Goal: Task Accomplishment & Management: Use online tool/utility

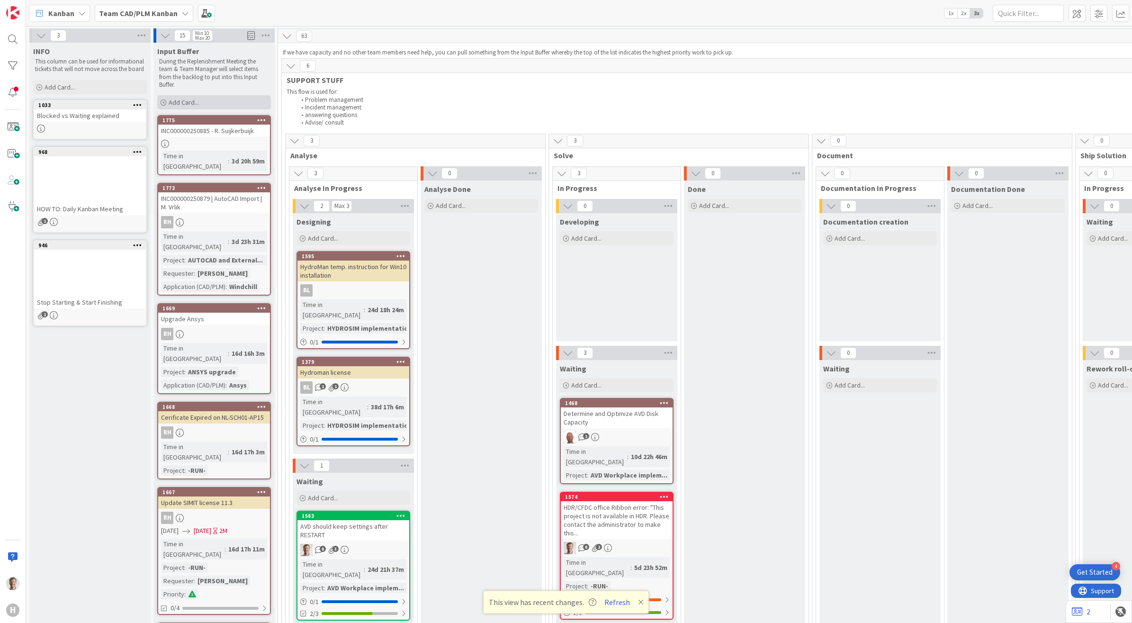
click at [195, 99] on span "Add Card..." at bounding box center [184, 102] width 30 height 9
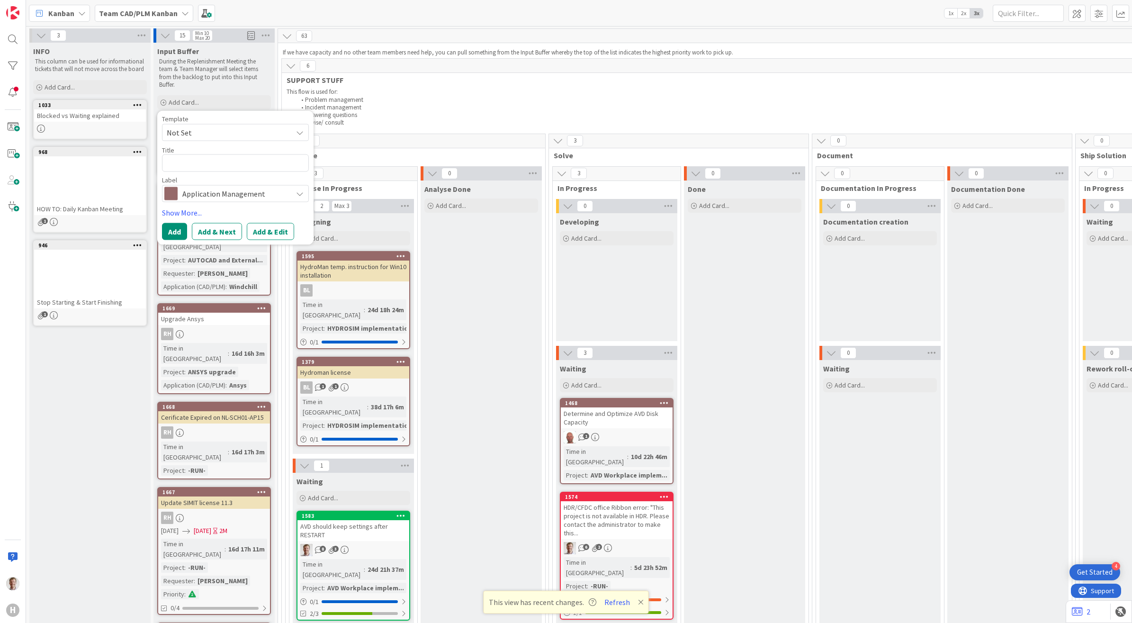
click at [246, 133] on span "Not Set" at bounding box center [226, 132] width 118 height 12
click at [254, 125] on span "Not Set" at bounding box center [235, 132] width 147 height 17
click at [226, 164] on textarea at bounding box center [235, 163] width 147 height 18
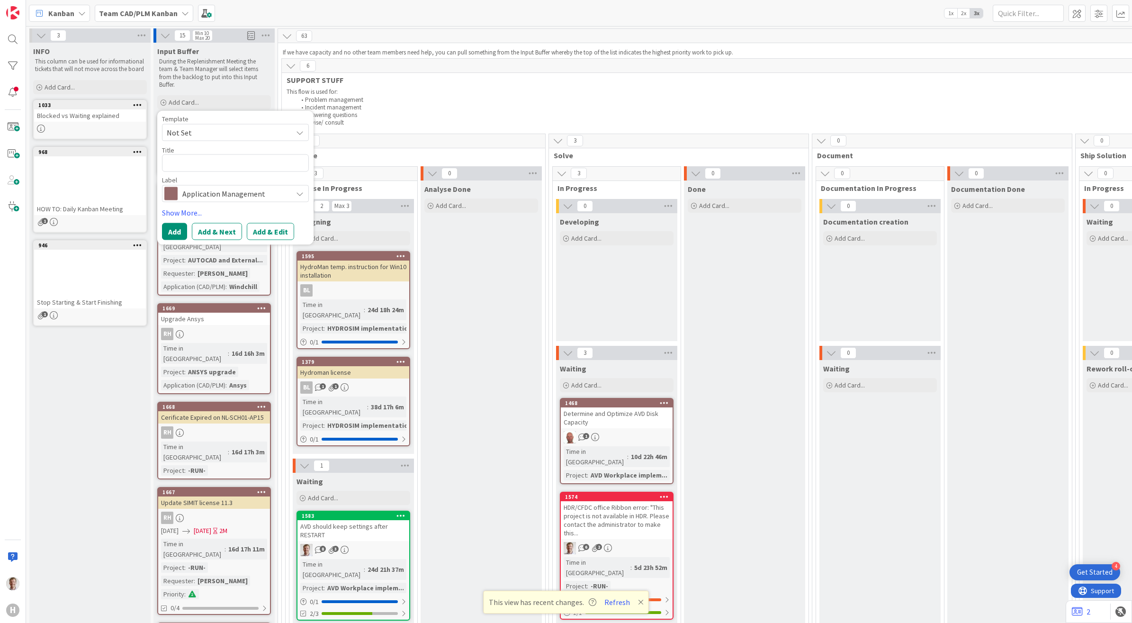
click at [244, 196] on span "Application Management" at bounding box center [234, 193] width 105 height 13
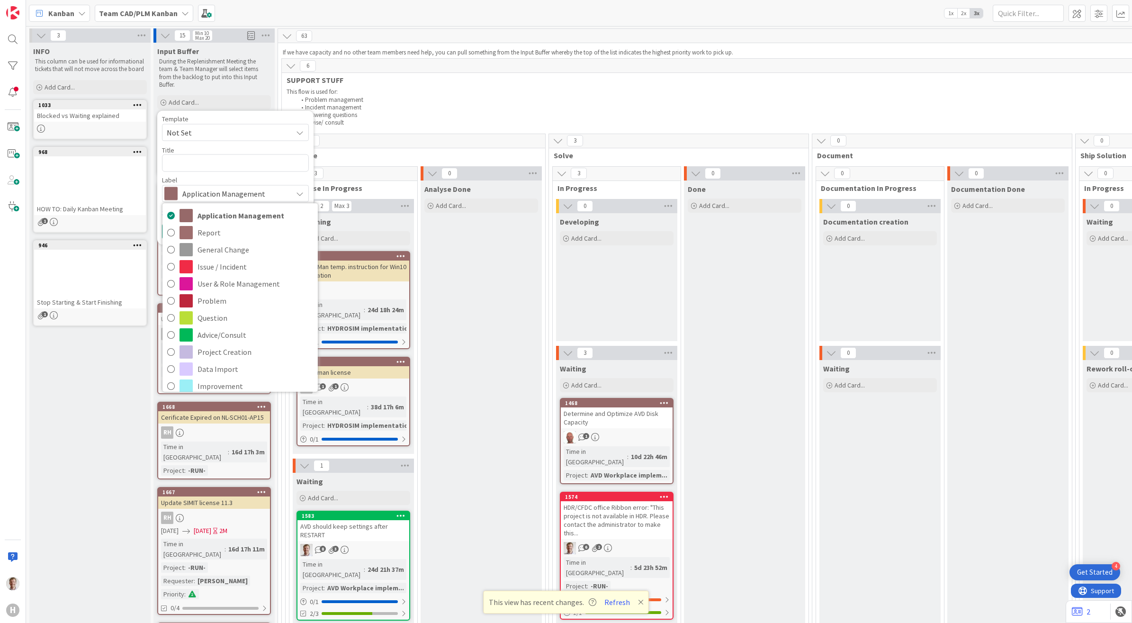
click at [263, 188] on span "Application Management" at bounding box center [234, 193] width 105 height 13
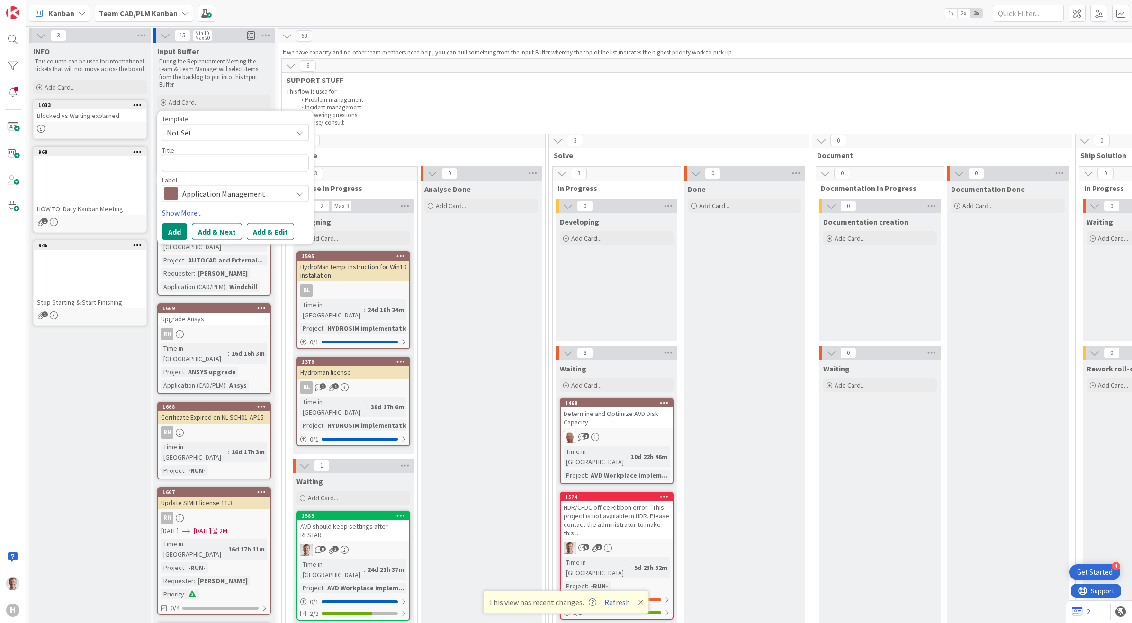
click at [259, 197] on span "Application Management" at bounding box center [234, 193] width 105 height 13
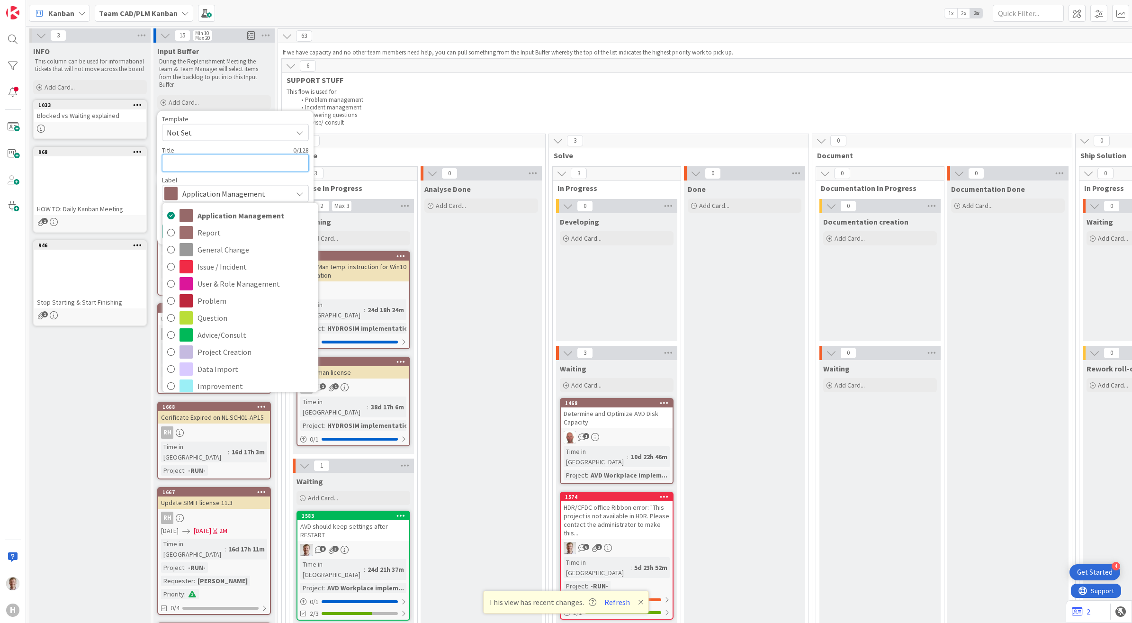
click at [213, 157] on textarea at bounding box center [235, 163] width 147 height 18
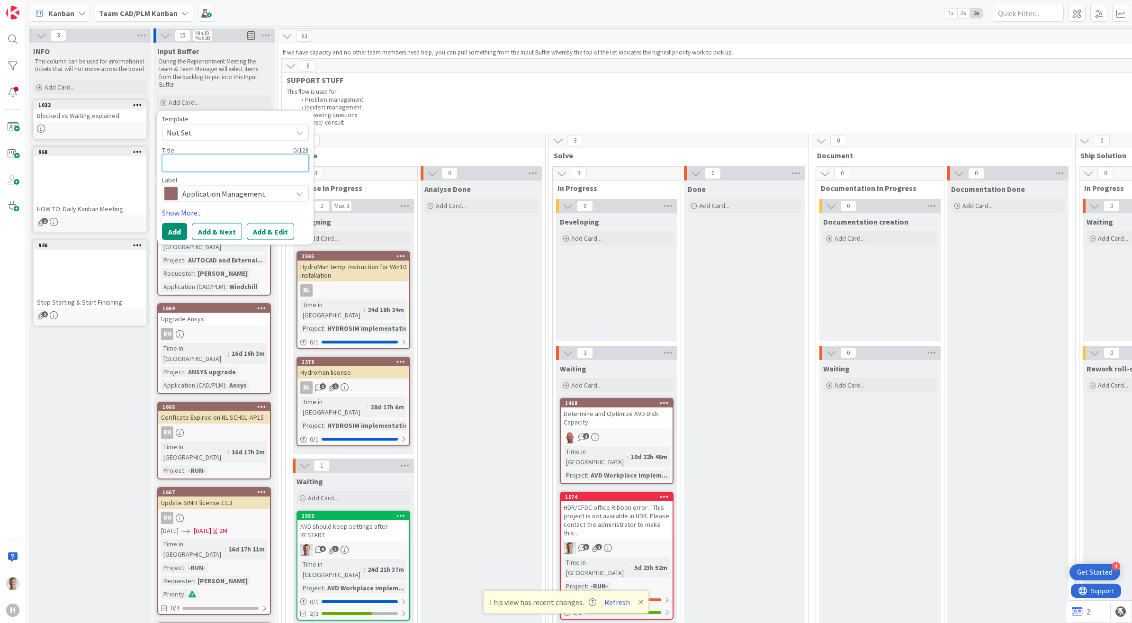
paste textarea "Edit [W11] Application Autodesk Navisworks 2020 -- added to 2504 list"
type textarea "x"
type textarea "Edit [W11] Application Autodesk Navisworks 2020 -- added to 2504 list"
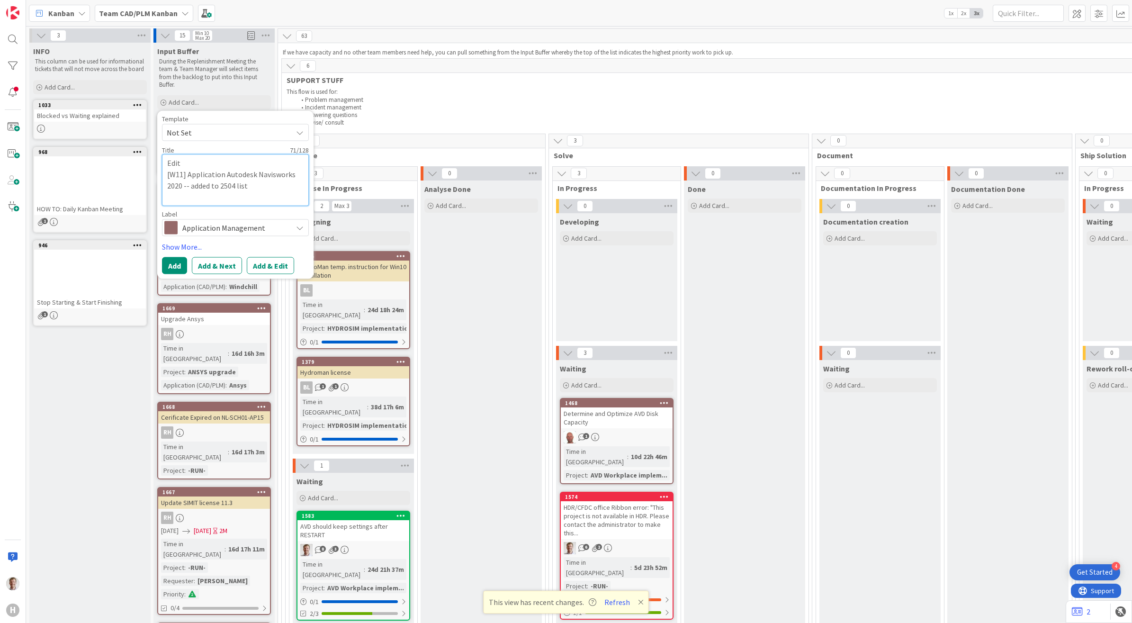
drag, startPoint x: 219, startPoint y: 171, endPoint x: 143, endPoint y: 136, distance: 83.3
type textarea "x"
type textarea "[W11] Application Autodesk Navisworks 2020 -- added to 2504 list"
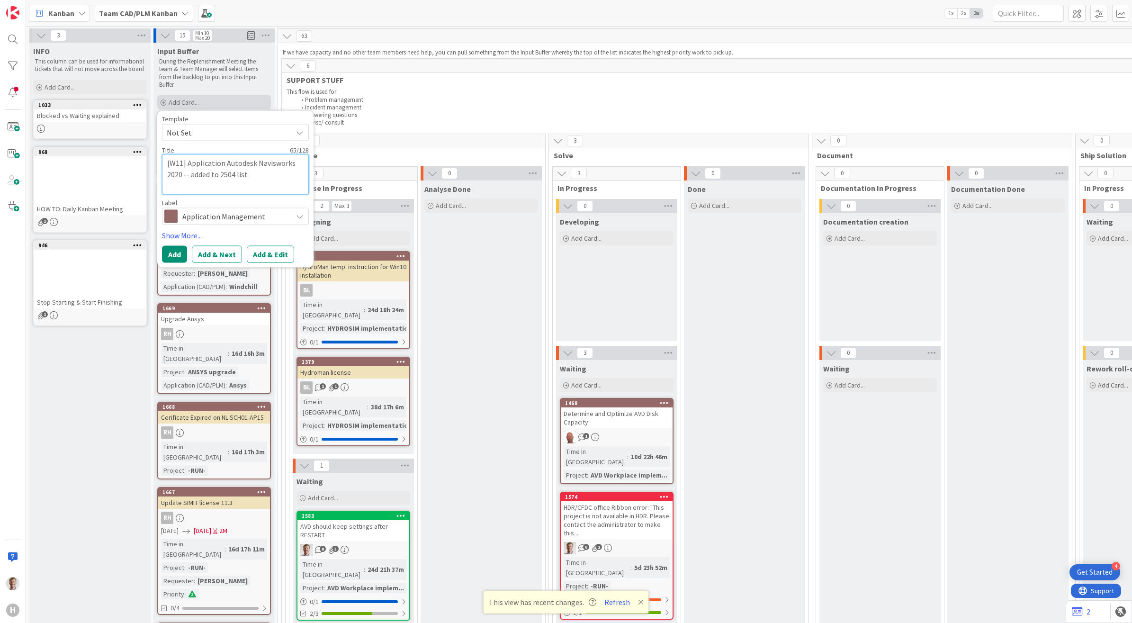
type textarea "x"
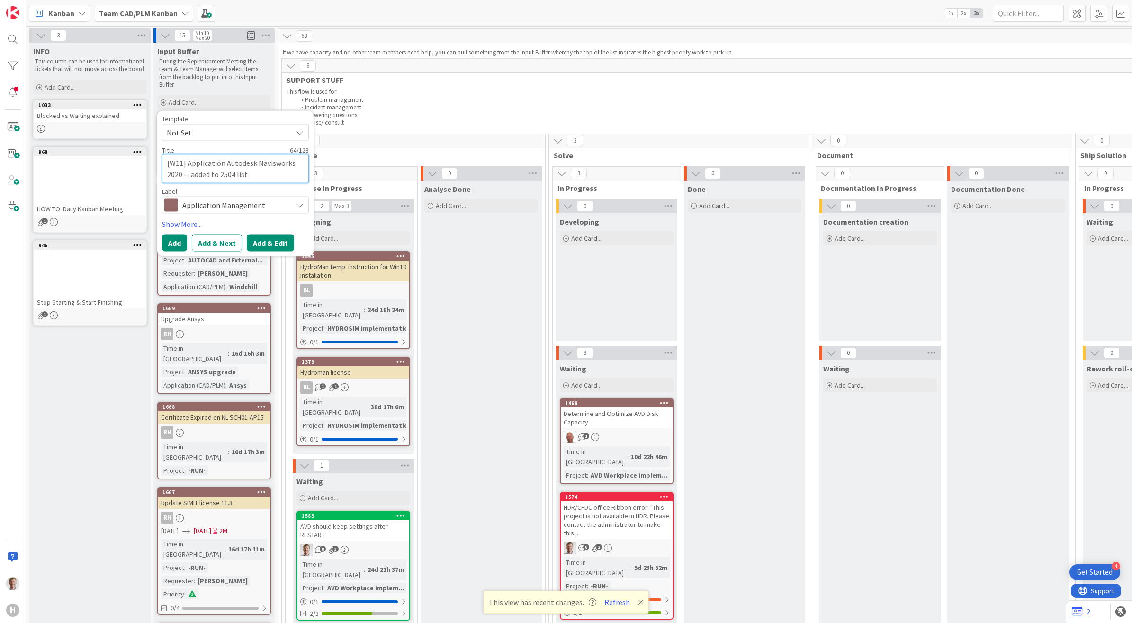
type textarea "[W11] Application Autodesk Navisworks 2020 -- added to 2504 list"
click at [280, 242] on button "Add & Edit" at bounding box center [270, 242] width 47 height 17
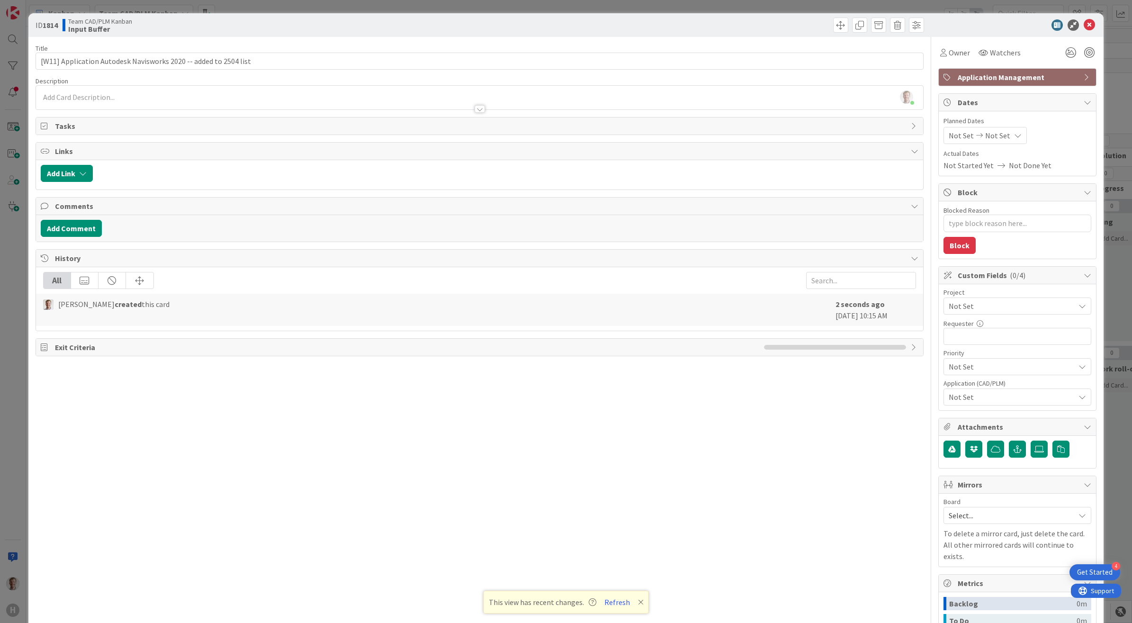
click at [477, 108] on div at bounding box center [480, 109] width 10 height 8
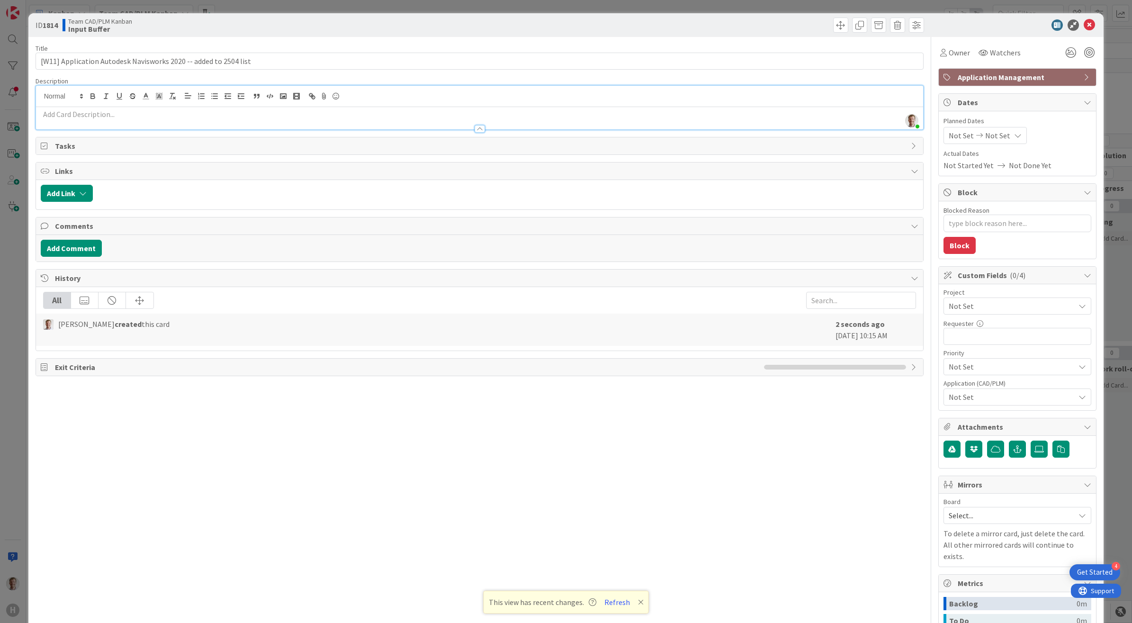
click at [139, 115] on p at bounding box center [480, 114] width 878 height 11
click at [138, 122] on div at bounding box center [479, 124] width 887 height 10
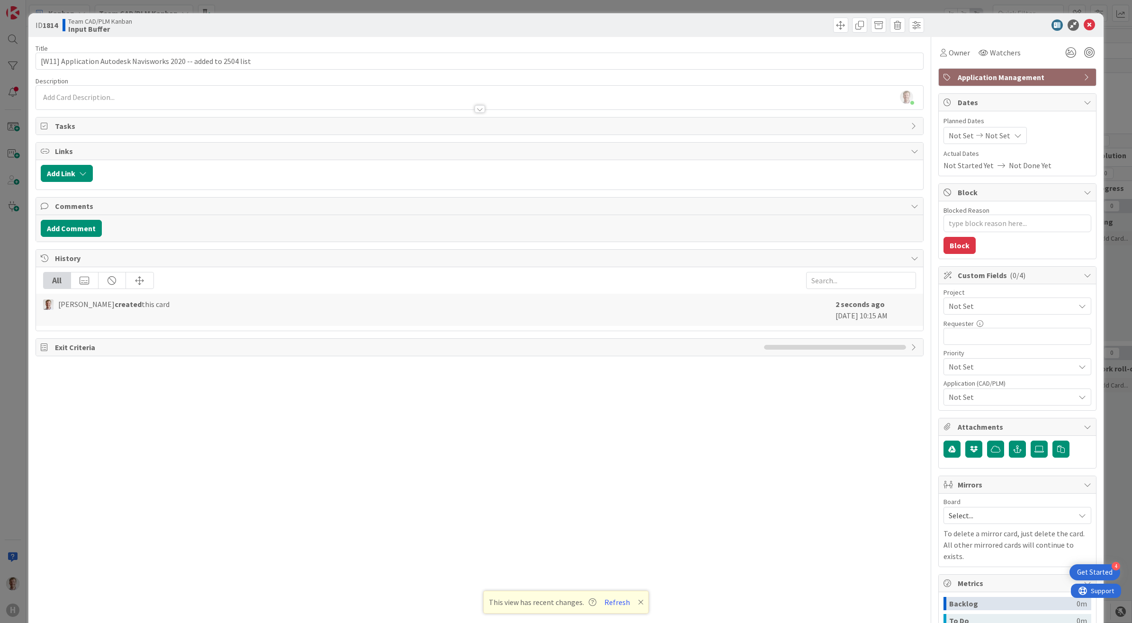
click at [126, 97] on p at bounding box center [480, 97] width 878 height 11
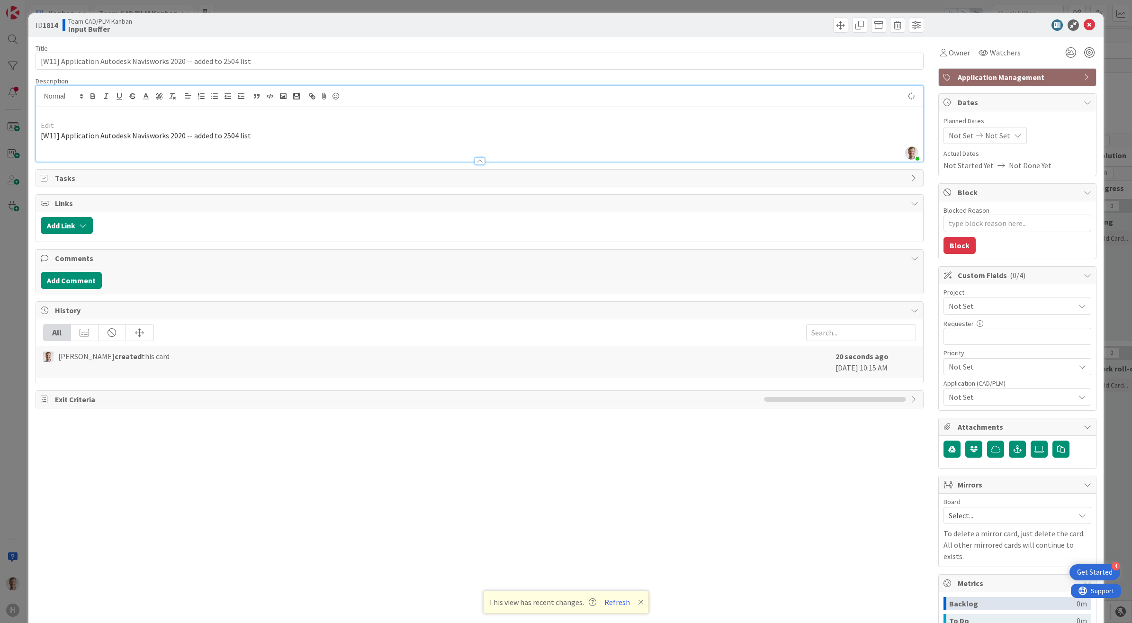
click at [82, 125] on p "Edit" at bounding box center [480, 125] width 878 height 11
drag, startPoint x: 82, startPoint y: 125, endPoint x: 8, endPoint y: 101, distance: 77.6
click at [8, 101] on div "ID 1814 Team CAD/PLM Kanban Input Buffer Title 64 / 128 [W11] Application Autod…" at bounding box center [566, 311] width 1132 height 623
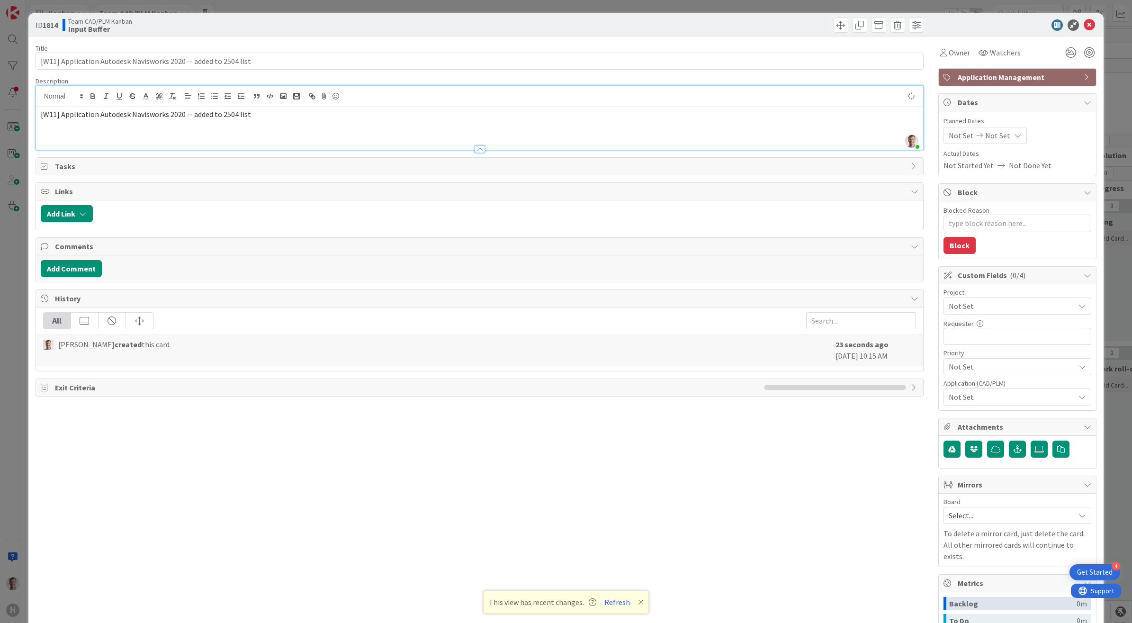
click at [120, 131] on div "[W11] Application Autodesk Navisworks 2020 -- added to 2504 list" at bounding box center [479, 128] width 887 height 43
click at [275, 122] on p at bounding box center [480, 125] width 878 height 11
type textarea "x"
click at [209, 134] on p at bounding box center [480, 135] width 878 height 11
click at [105, 129] on p at bounding box center [480, 125] width 878 height 11
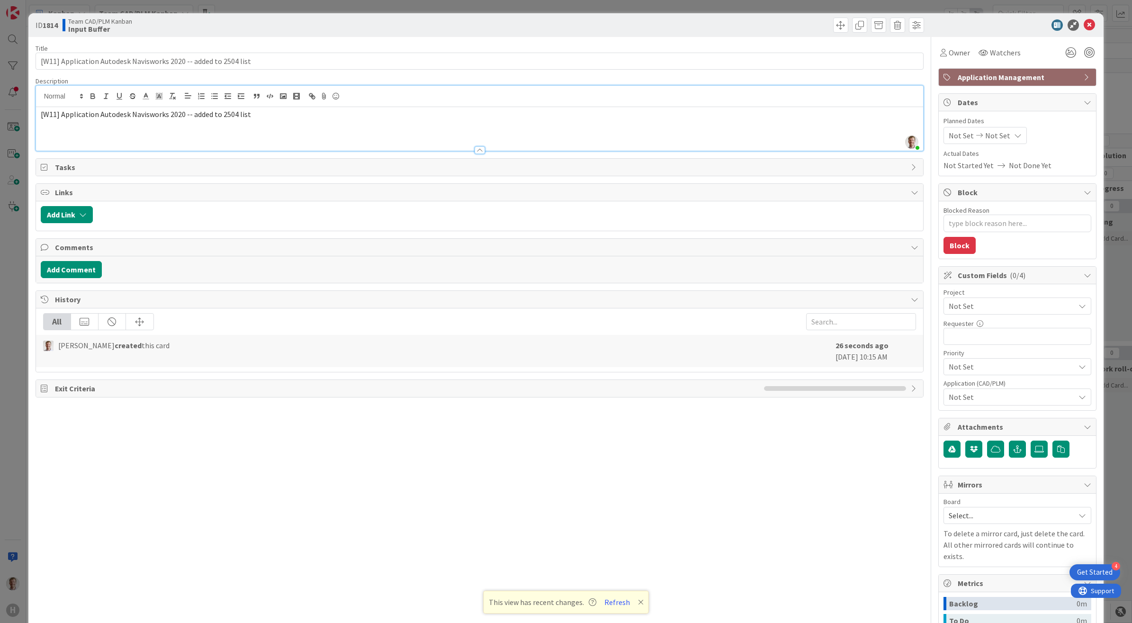
click at [125, 139] on p at bounding box center [480, 135] width 878 height 11
click at [74, 129] on p at bounding box center [480, 125] width 878 height 11
click at [76, 136] on p at bounding box center [480, 135] width 878 height 11
click at [134, 130] on p at bounding box center [480, 125] width 878 height 11
click at [214, 139] on p at bounding box center [480, 135] width 878 height 11
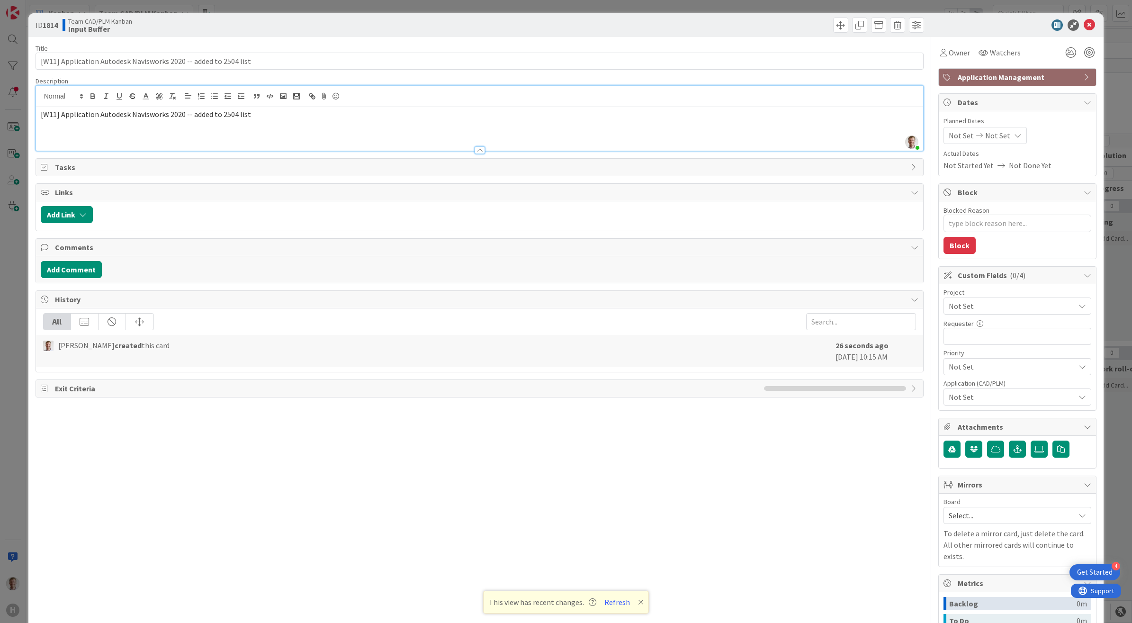
click at [204, 142] on div at bounding box center [479, 146] width 887 height 10
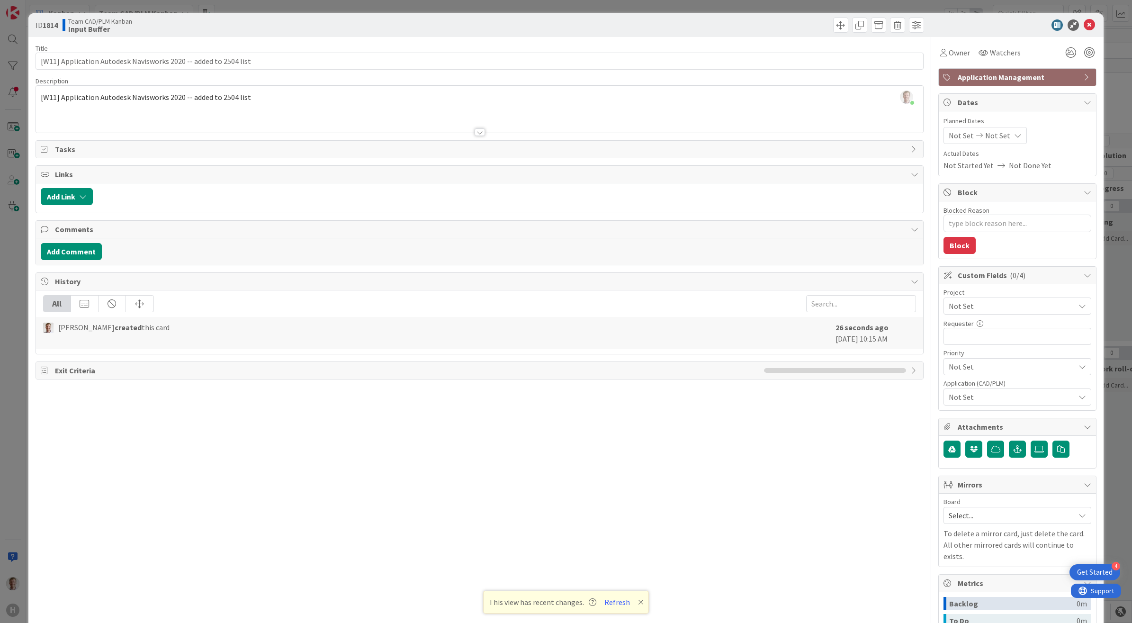
click at [215, 115] on div at bounding box center [479, 120] width 887 height 24
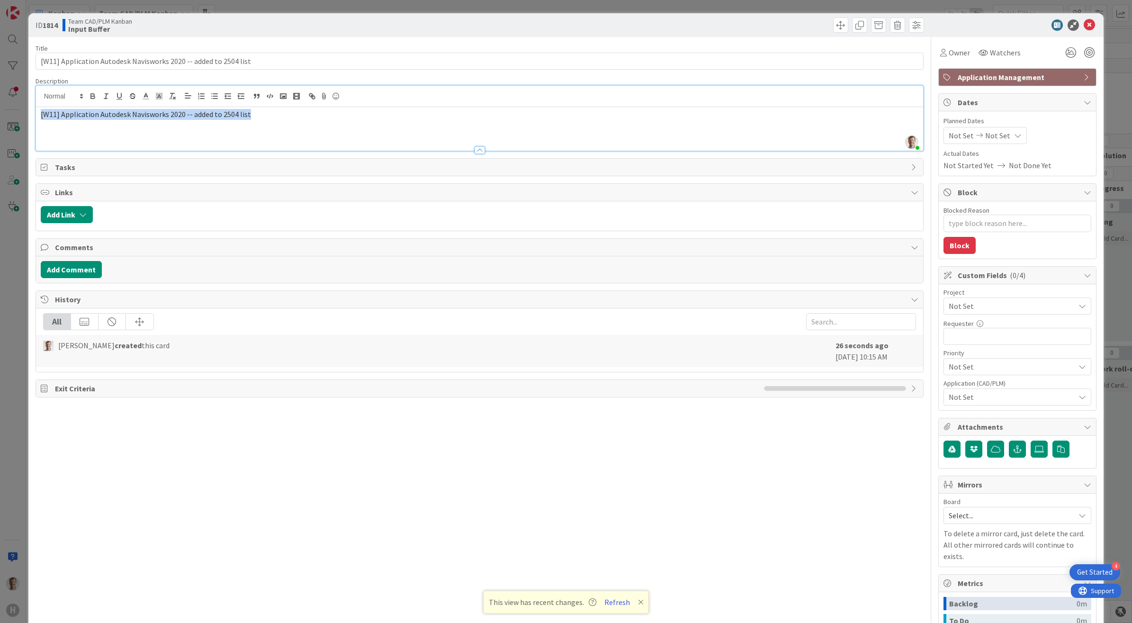
drag, startPoint x: 262, startPoint y: 116, endPoint x: 6, endPoint y: 122, distance: 255.8
click at [9, 118] on div "ID 1814 Team CAD/PLM Kanban Input Buffer Title 64 / 128 [W11] Application Autod…" at bounding box center [566, 311] width 1132 height 623
click at [137, 125] on p at bounding box center [480, 125] width 878 height 11
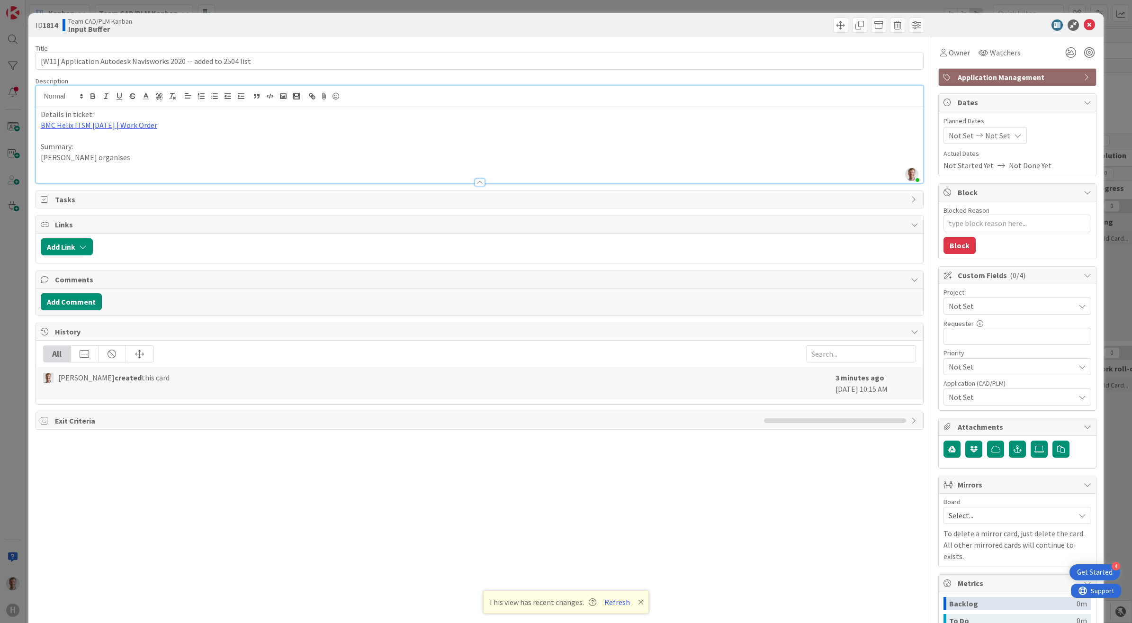
click at [81, 148] on p "Summary:" at bounding box center [480, 146] width 878 height 11
click at [140, 157] on p "[PERSON_NAME] organises" at bounding box center [480, 157] width 878 height 11
click at [152, 165] on p at bounding box center [480, 168] width 878 height 11
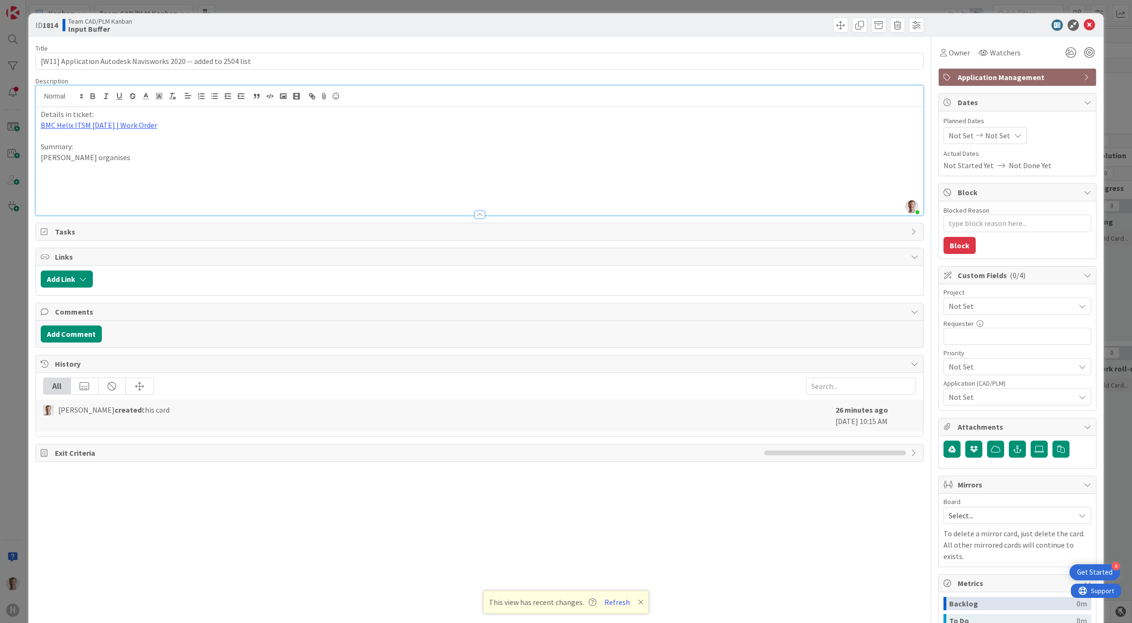
click at [129, 191] on p at bounding box center [480, 189] width 878 height 11
click at [90, 158] on p "[PERSON_NAME] organises" at bounding box center [480, 157] width 878 height 11
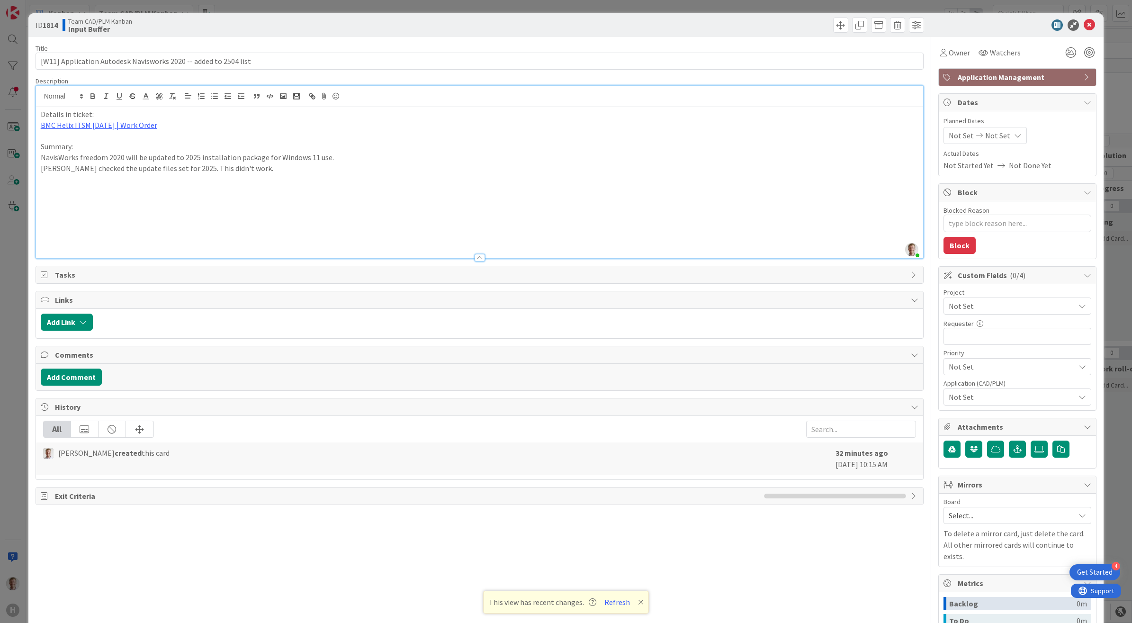
click at [126, 191] on p at bounding box center [480, 189] width 878 height 11
click at [145, 191] on p at bounding box center [480, 189] width 878 height 11
click at [264, 173] on p "[PERSON_NAME] checked the update files set for 2025. This didn't work." at bounding box center [480, 168] width 878 height 11
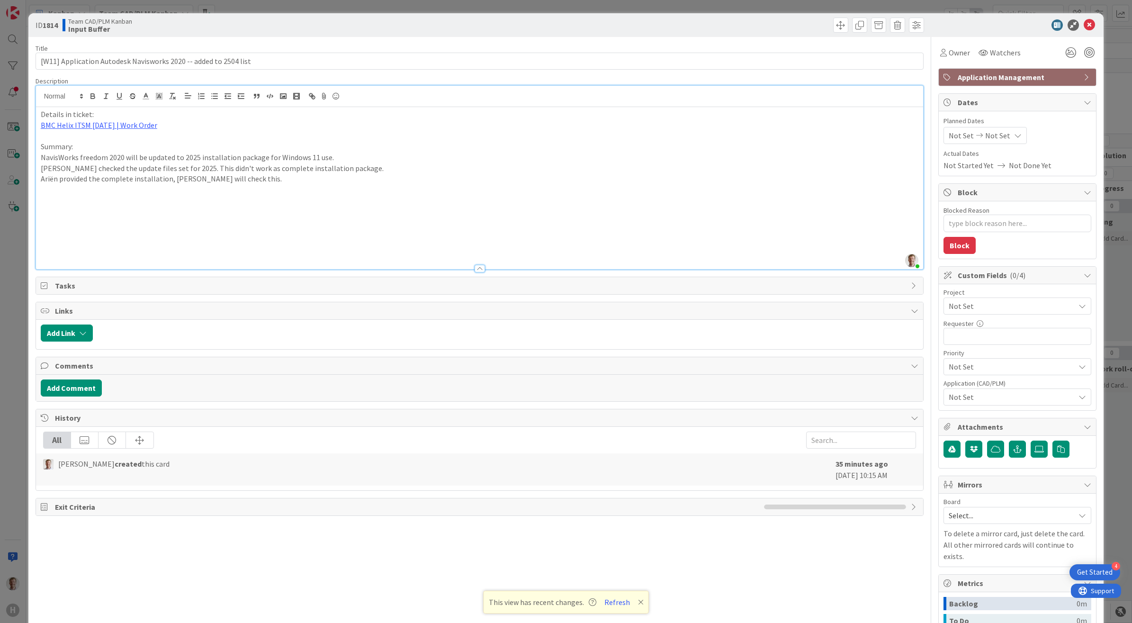
click at [805, 204] on p at bounding box center [480, 200] width 878 height 11
click at [740, 334] on div at bounding box center [508, 332] width 821 height 17
click at [1084, 24] on icon at bounding box center [1089, 24] width 11 height 11
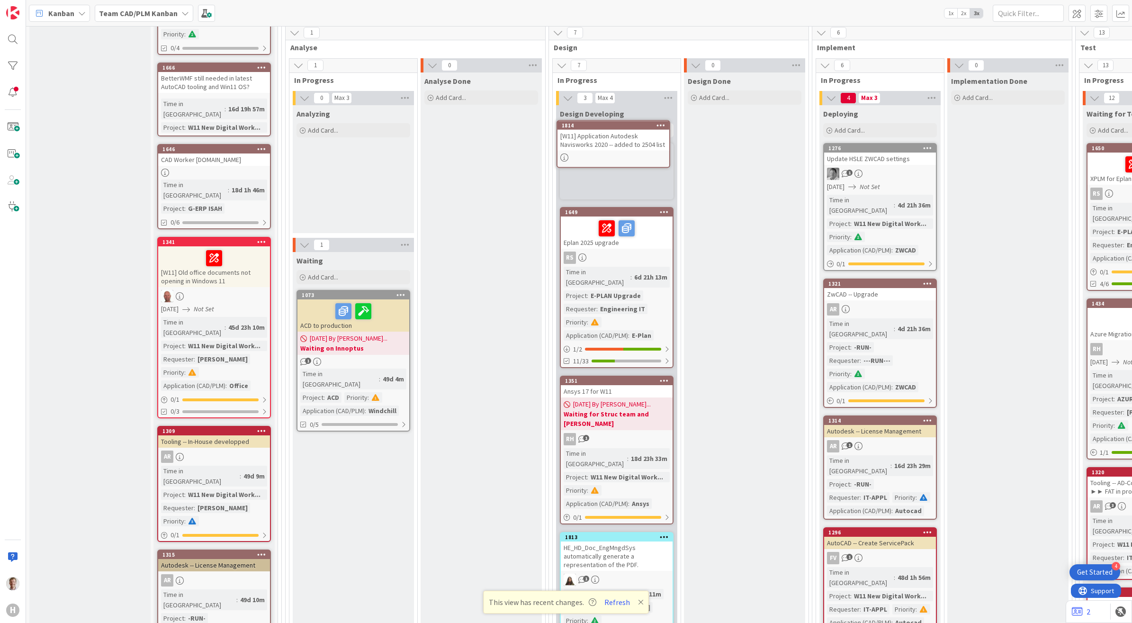
scroll to position [681, 0]
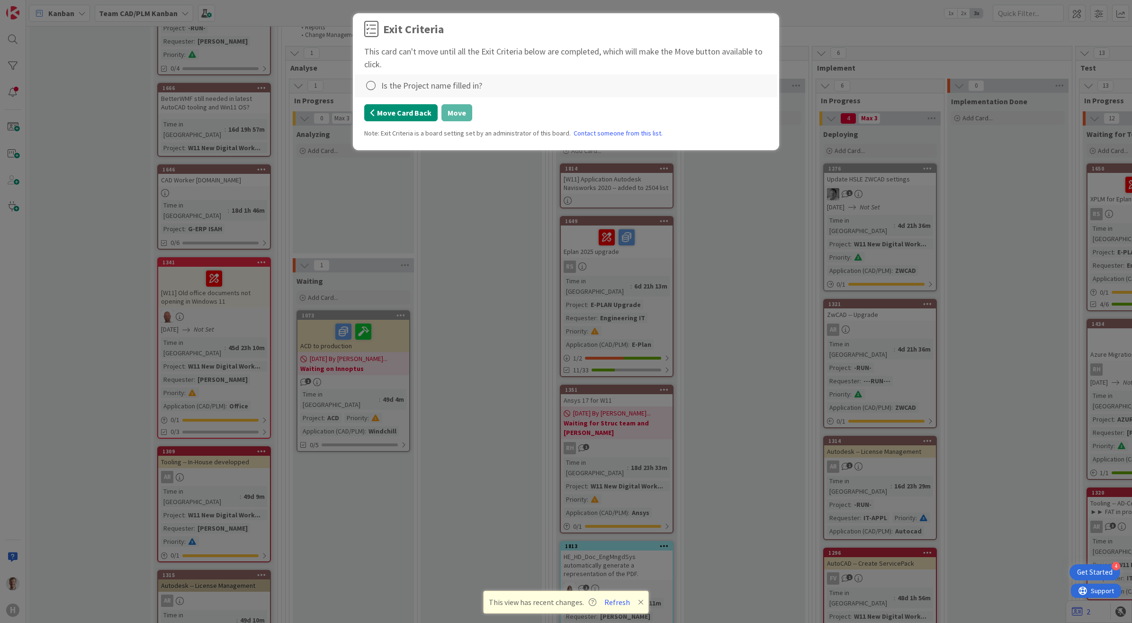
click at [400, 117] on button "Move Card Back" at bounding box center [400, 112] width 73 height 17
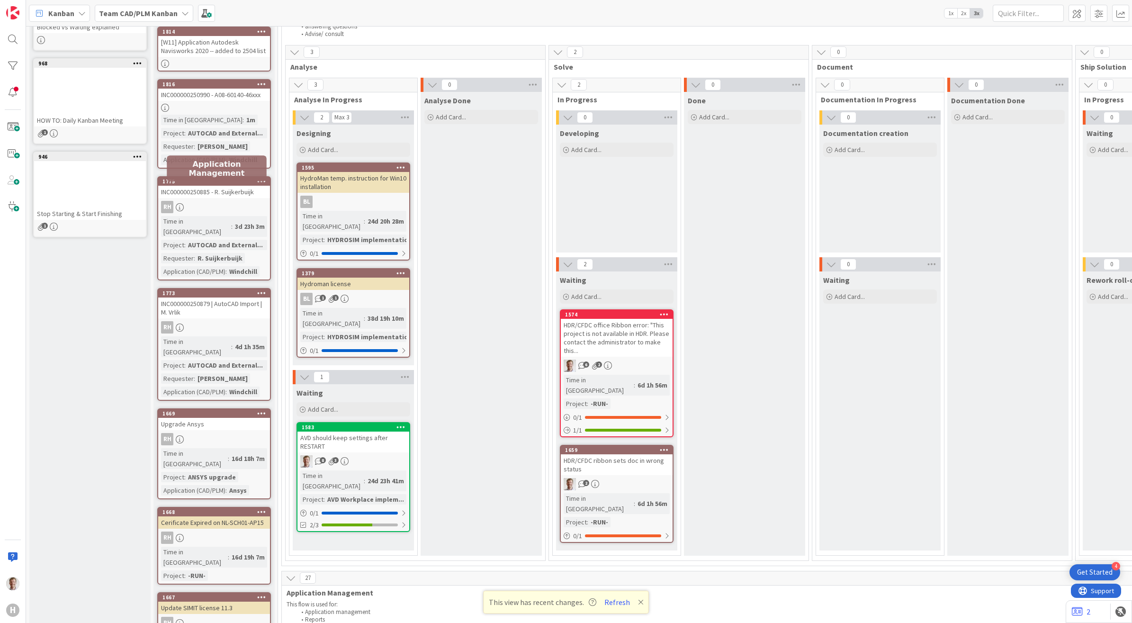
scroll to position [0, 0]
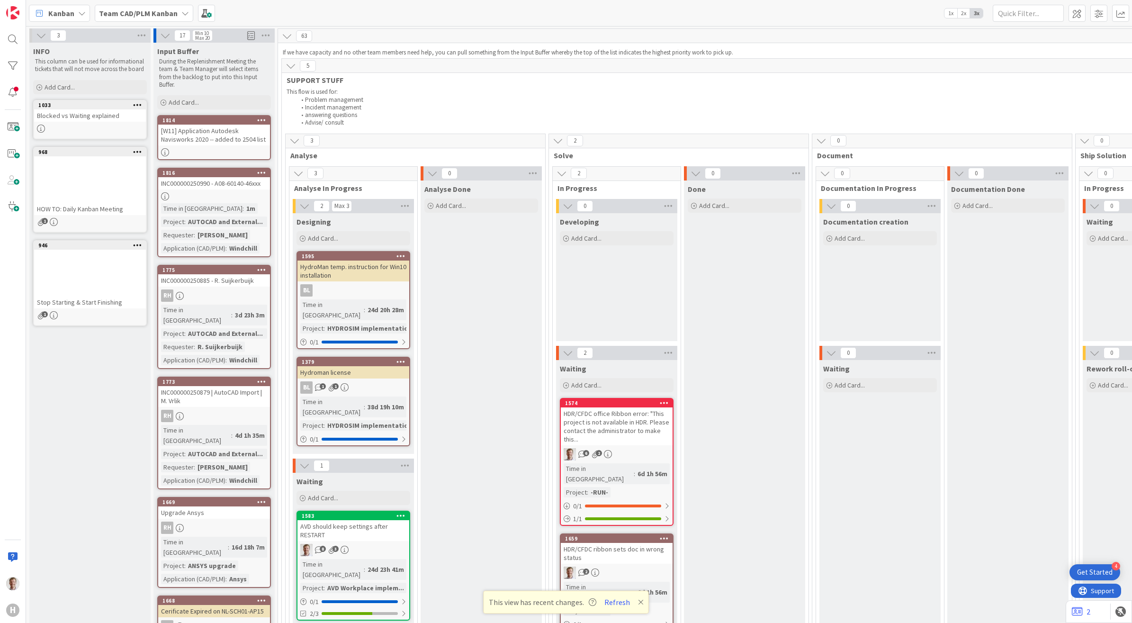
click at [224, 143] on div "[W11] Application Autodesk Navisworks 2020 -- added to 2504 list" at bounding box center [214, 135] width 112 height 21
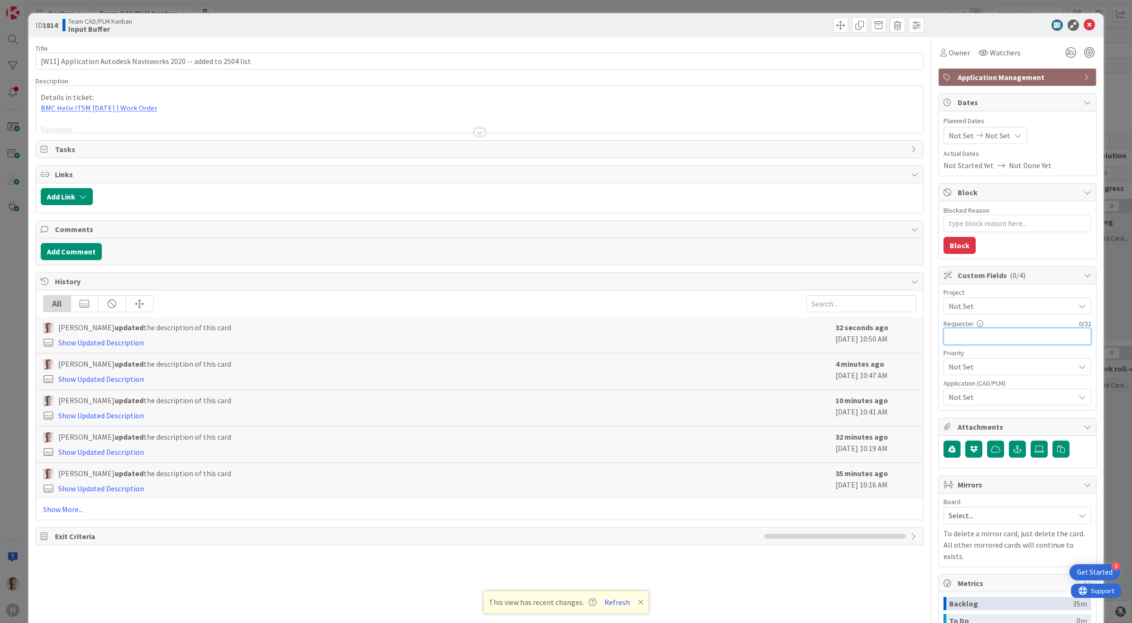
click at [978, 344] on input "text" at bounding box center [1017, 336] width 148 height 17
click at [1001, 224] on textarea "Blocked Reason" at bounding box center [1017, 224] width 148 height 18
click at [1010, 136] on div "Not Set Not Set" at bounding box center [984, 135] width 83 height 17
click at [1057, 122] on span "Planned Dates" at bounding box center [1017, 121] width 148 height 10
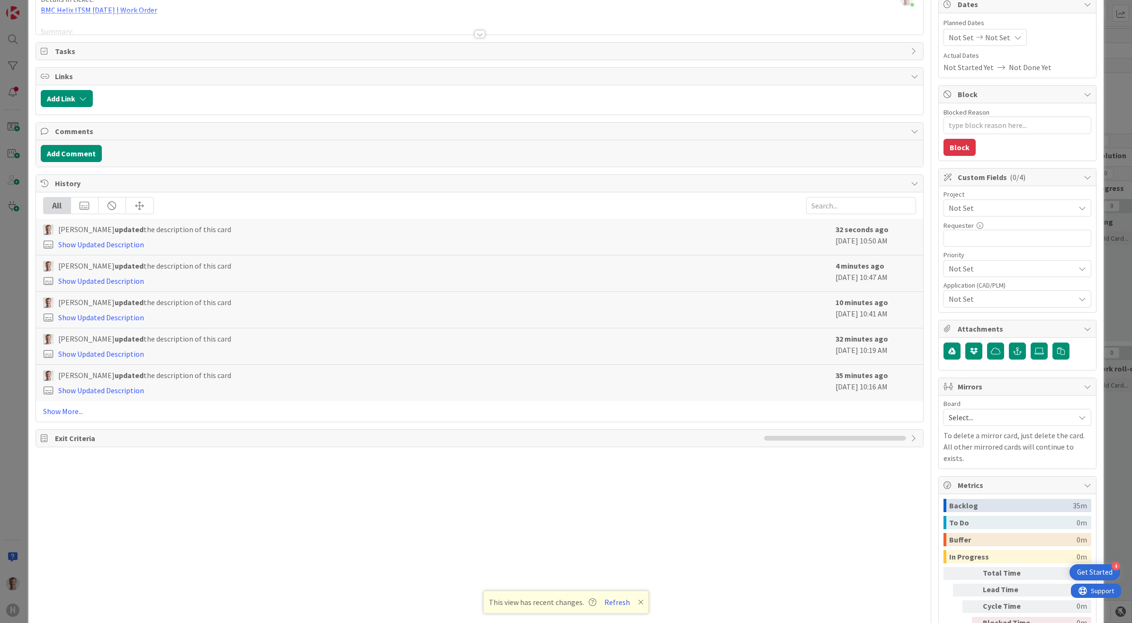
scroll to position [142, 0]
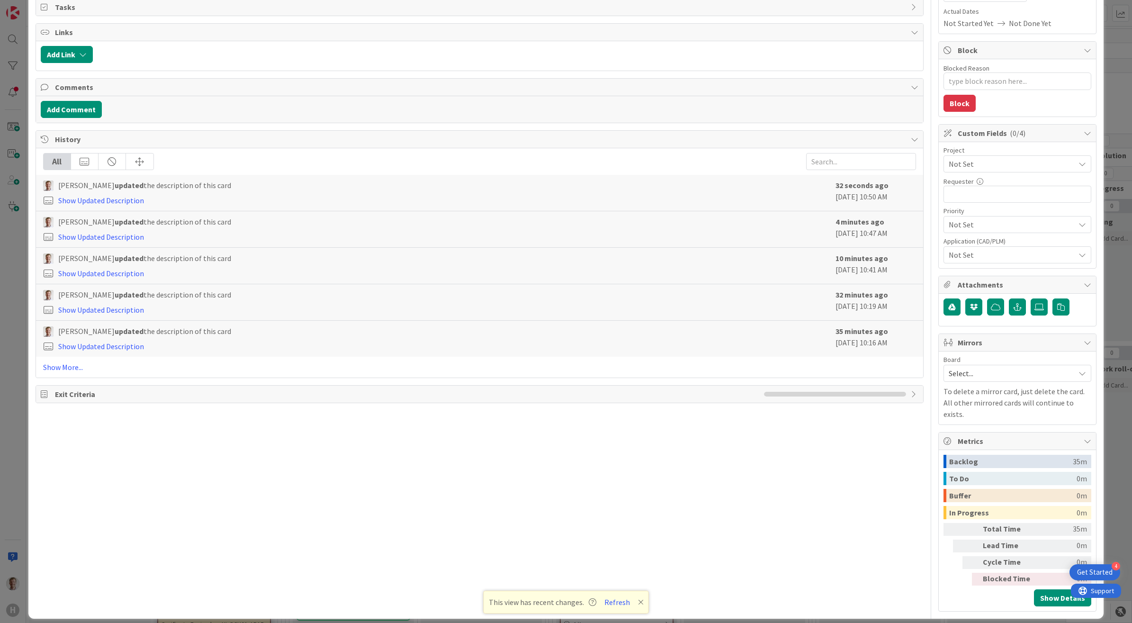
click at [1002, 373] on span "Select..." at bounding box center [1009, 373] width 121 height 13
click at [886, 448] on div "Title 64 / 128 [W11] Application Autodesk Navisworks 2020 -- added to 2504 list…" at bounding box center [480, 253] width 888 height 717
click at [984, 252] on span "Not Set" at bounding box center [1012, 254] width 126 height 11
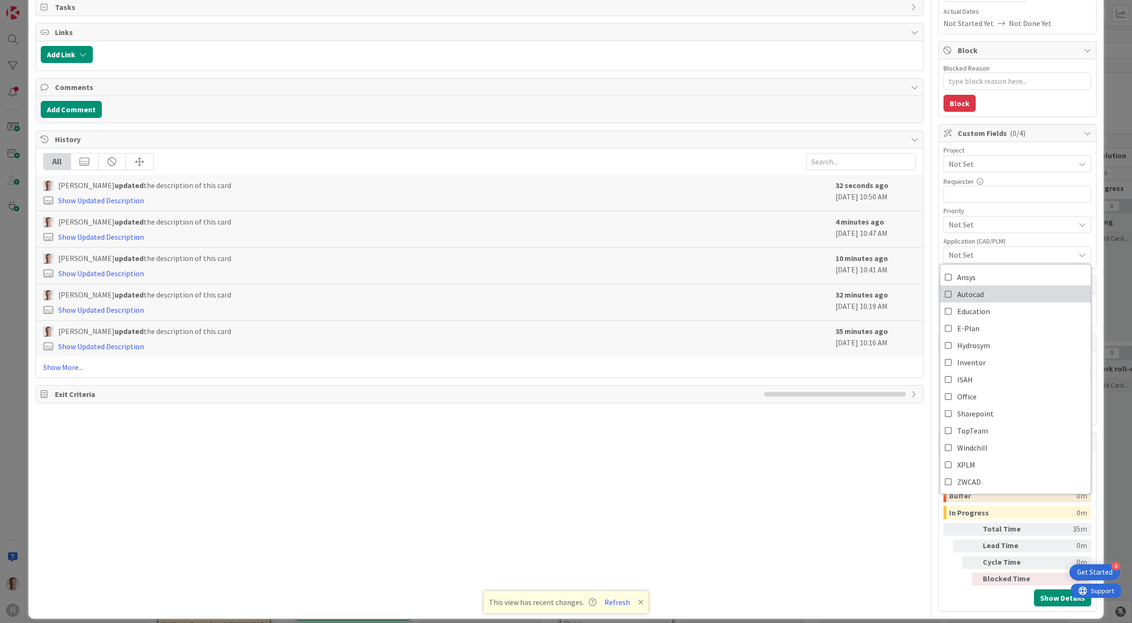
click at [945, 296] on icon at bounding box center [949, 294] width 8 height 14
click at [996, 170] on span "Not Set" at bounding box center [1009, 163] width 121 height 13
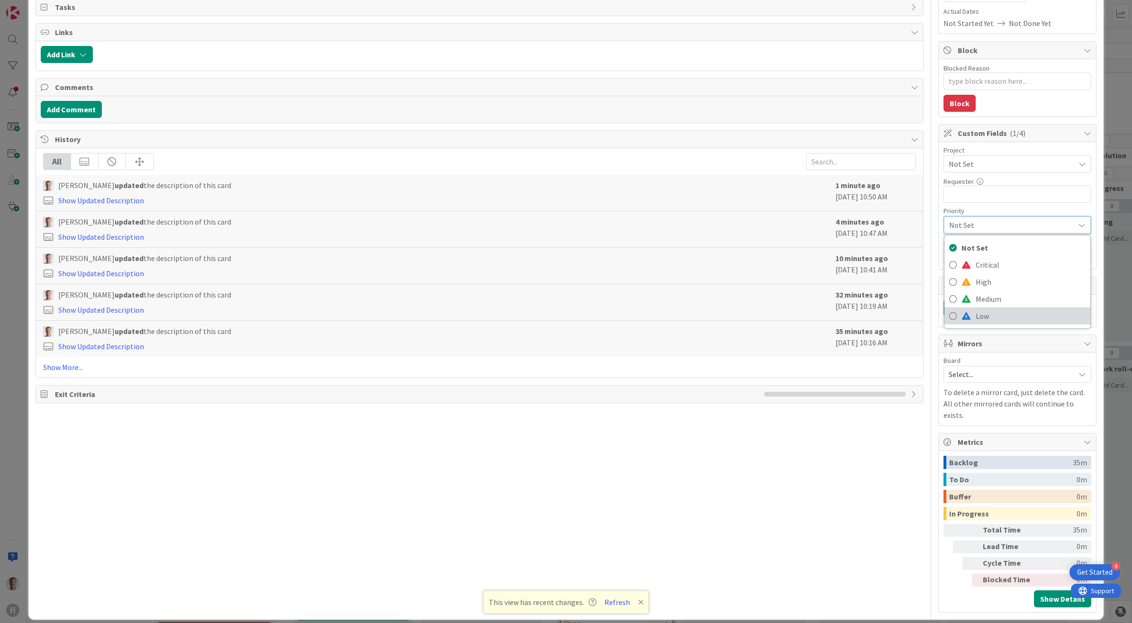
click at [976, 316] on span "Low" at bounding box center [1031, 315] width 110 height 14
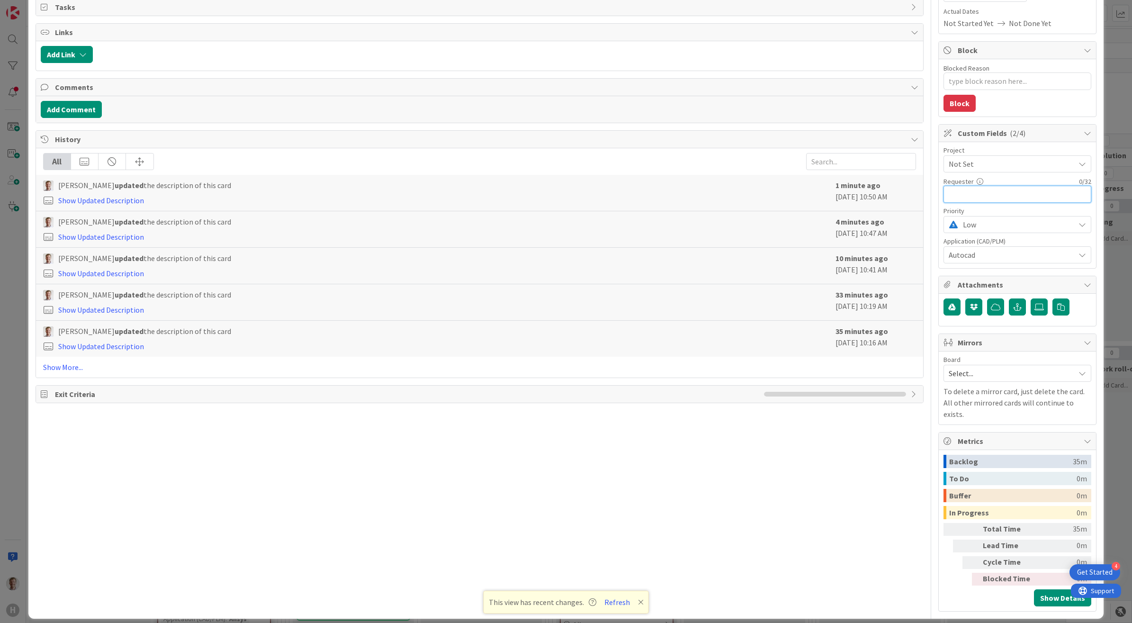
click at [975, 191] on input "text" at bounding box center [1017, 194] width 148 height 17
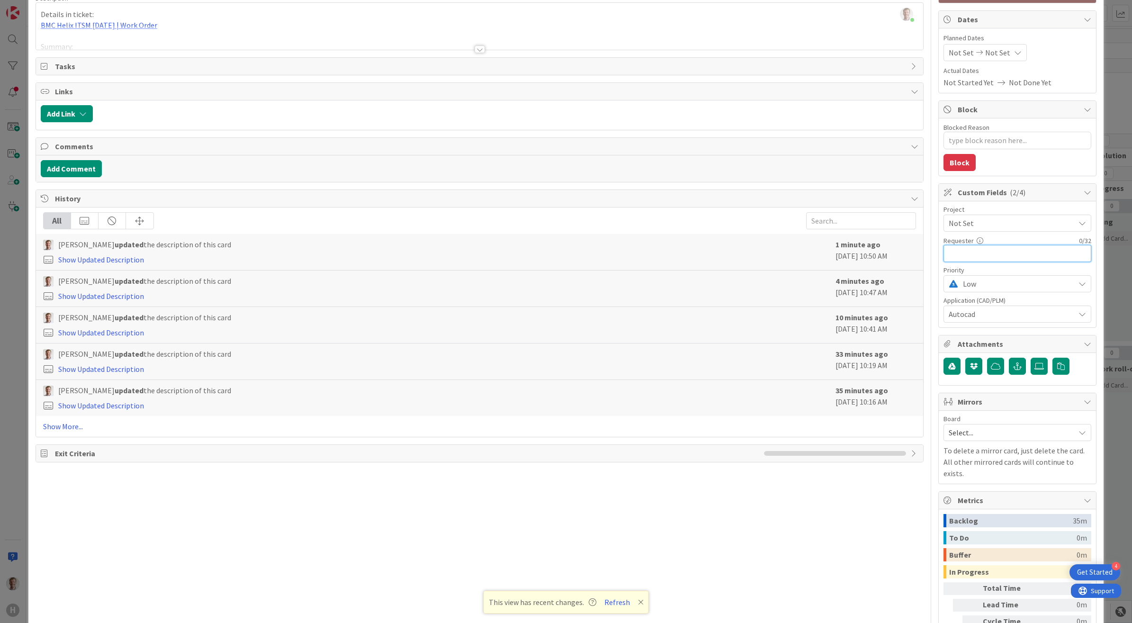
scroll to position [0, 0]
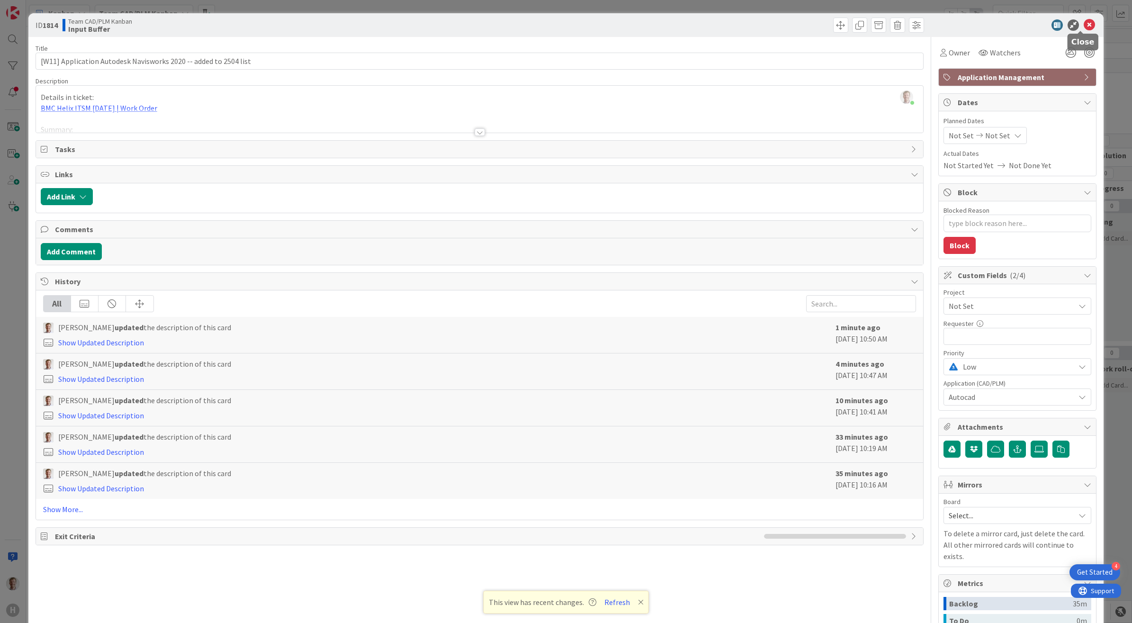
click at [1084, 24] on icon at bounding box center [1089, 24] width 11 height 11
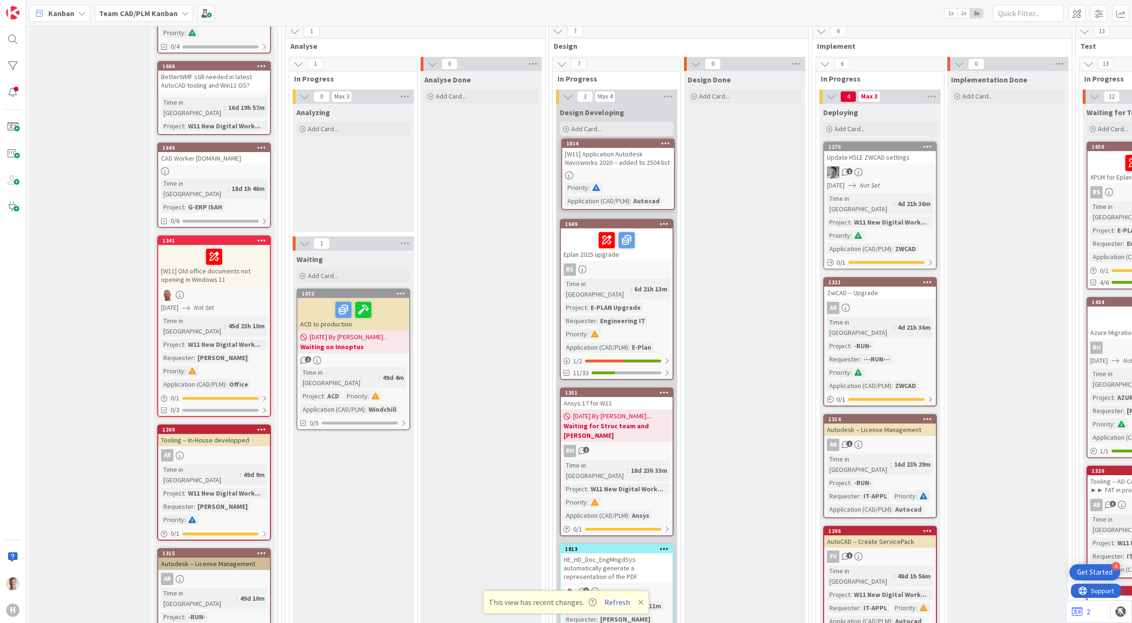
scroll to position [694, 0]
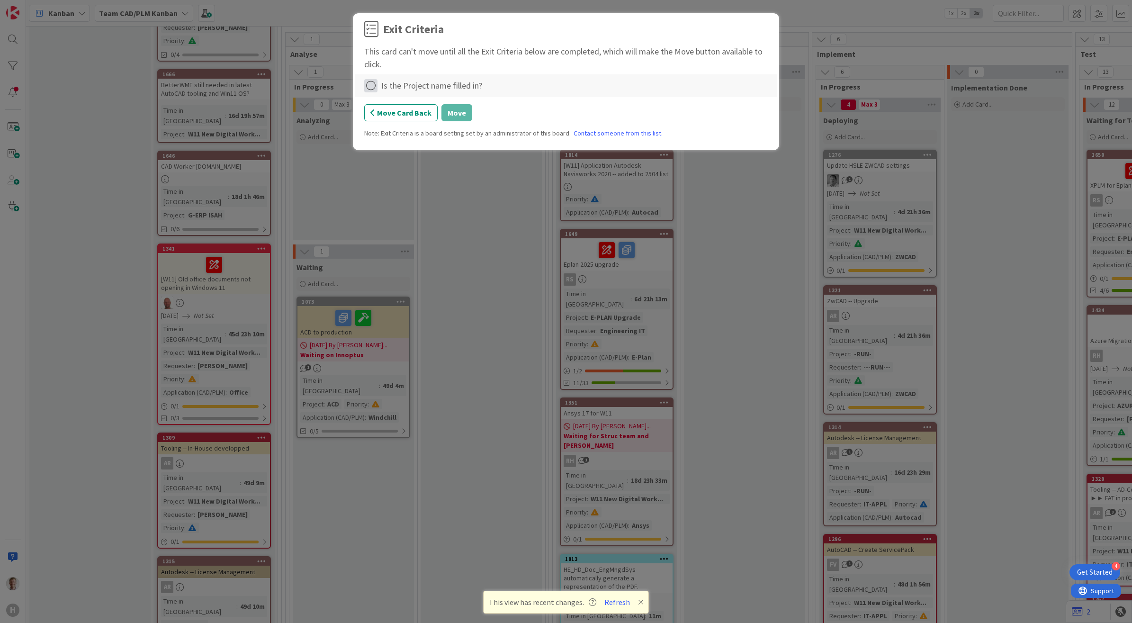
drag, startPoint x: 372, startPoint y: 86, endPoint x: 380, endPoint y: 90, distance: 9.1
click at [373, 86] on icon at bounding box center [370, 85] width 13 height 13
click at [424, 121] on link "Not Applicable" at bounding box center [423, 119] width 118 height 14
click at [446, 112] on button "Move" at bounding box center [456, 112] width 31 height 17
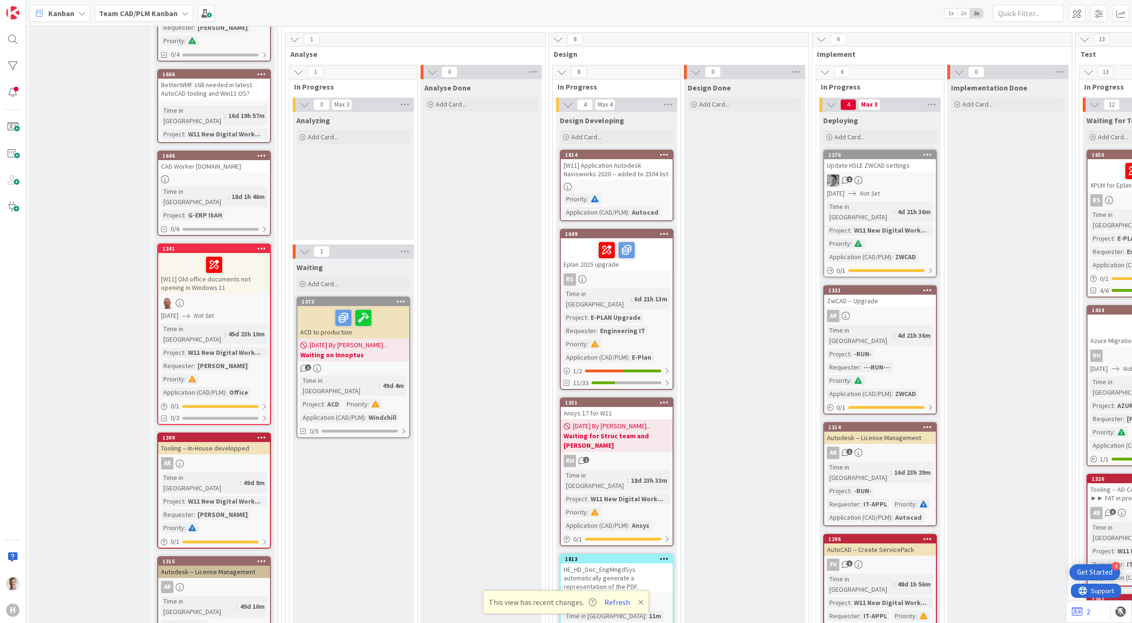
click at [612, 159] on div "[W11] Application Autodesk Navisworks 2020 -- added to 2504 list" at bounding box center [617, 169] width 112 height 21
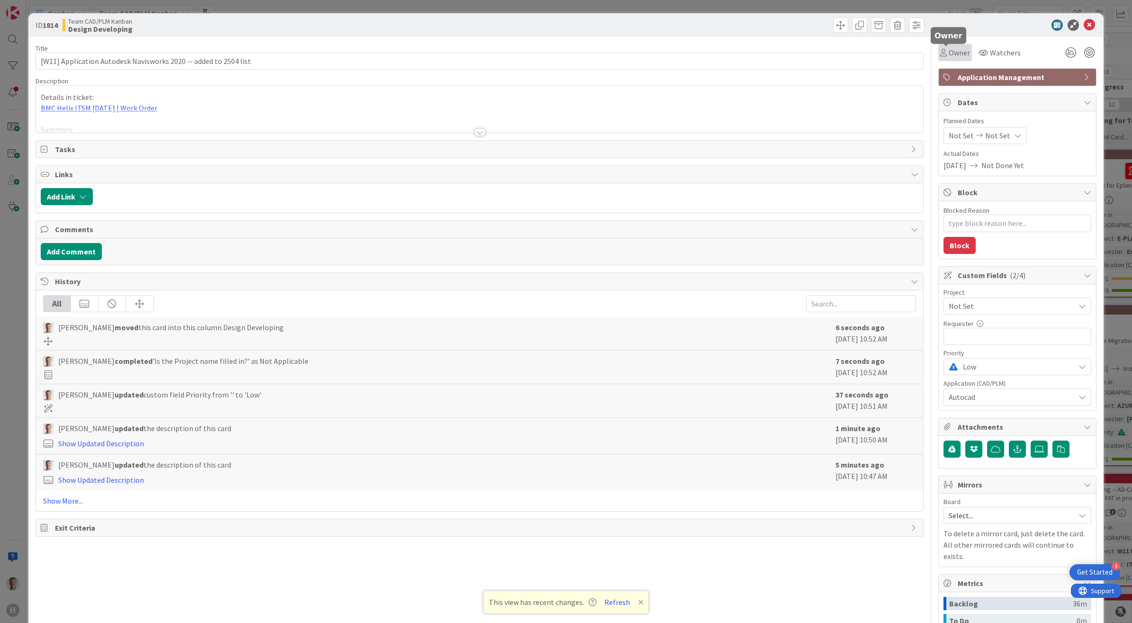
click at [949, 50] on span "Owner" at bounding box center [959, 52] width 21 height 11
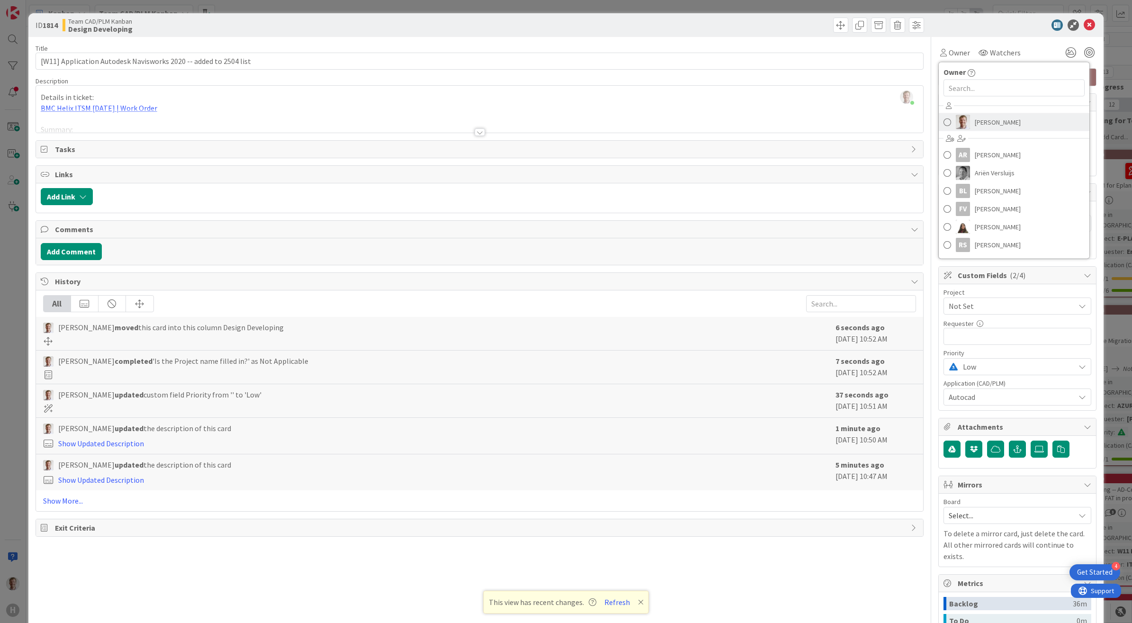
click at [975, 119] on span "[PERSON_NAME]" at bounding box center [998, 122] width 46 height 14
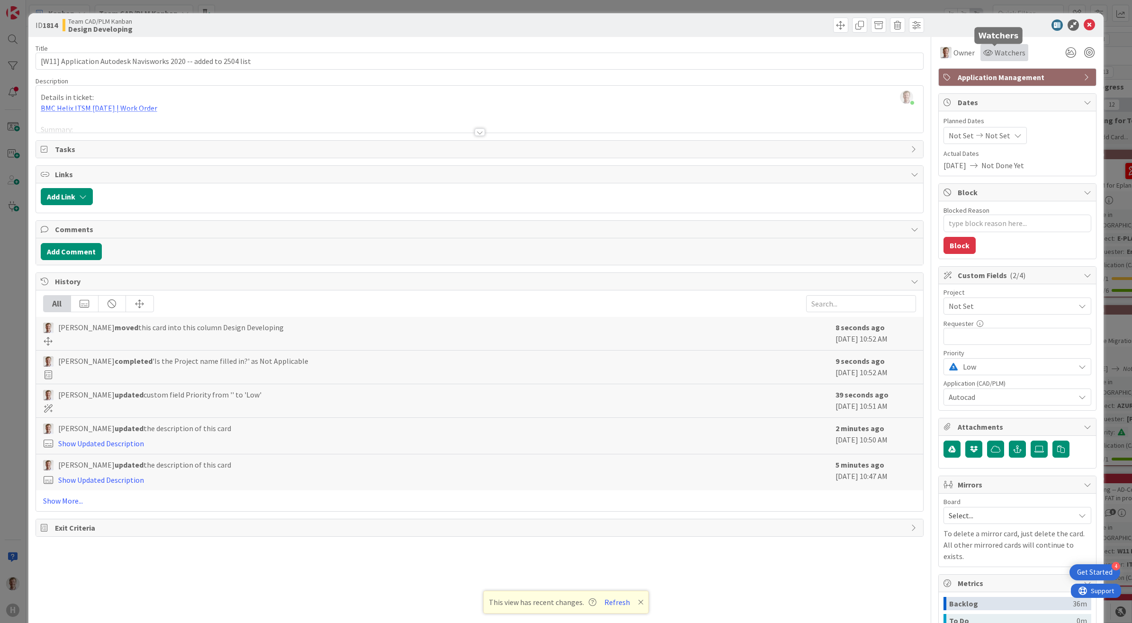
click at [995, 55] on span "Watchers" at bounding box center [1010, 52] width 31 height 11
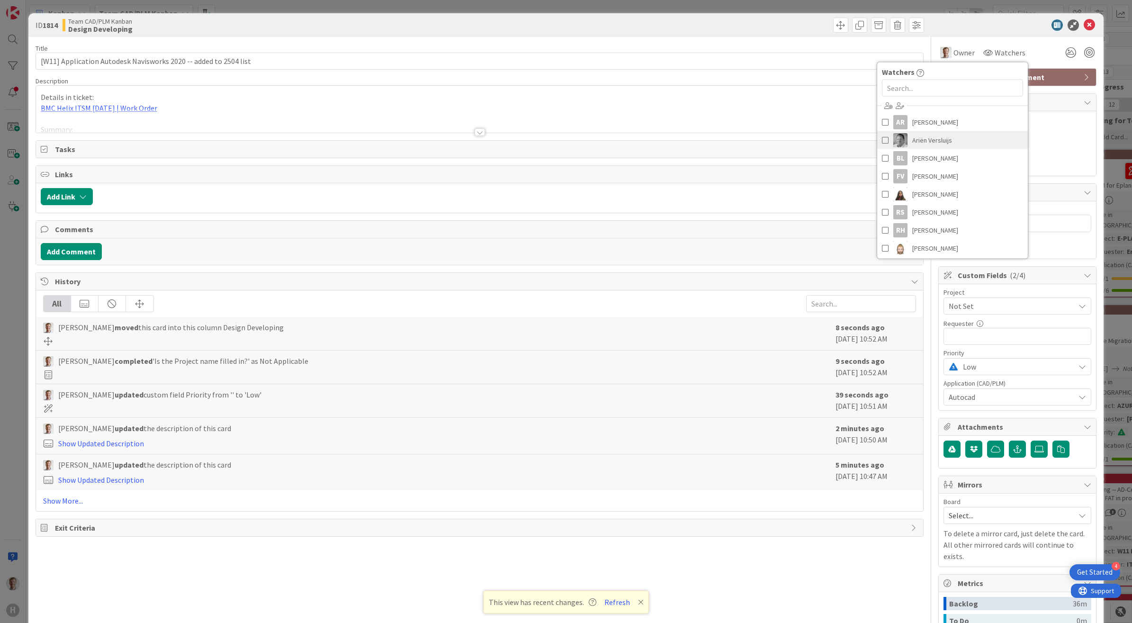
click at [913, 143] on span "Ariën Versluijs" at bounding box center [932, 140] width 40 height 14
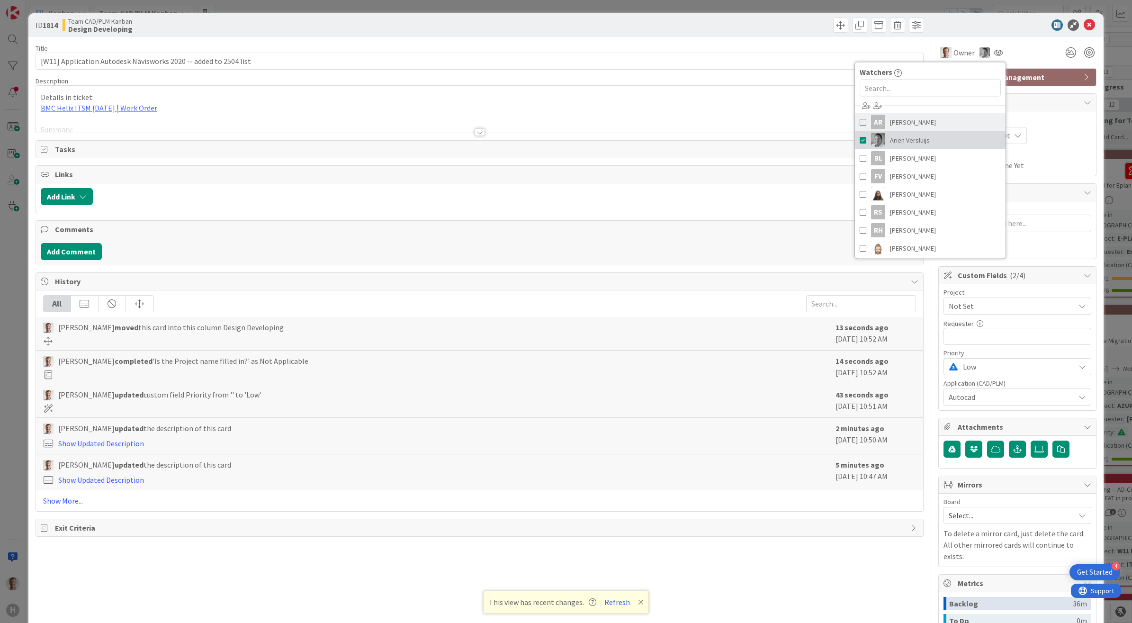
type textarea "x"
click at [1084, 23] on icon at bounding box center [1089, 24] width 11 height 11
